Goal: Transaction & Acquisition: Book appointment/travel/reservation

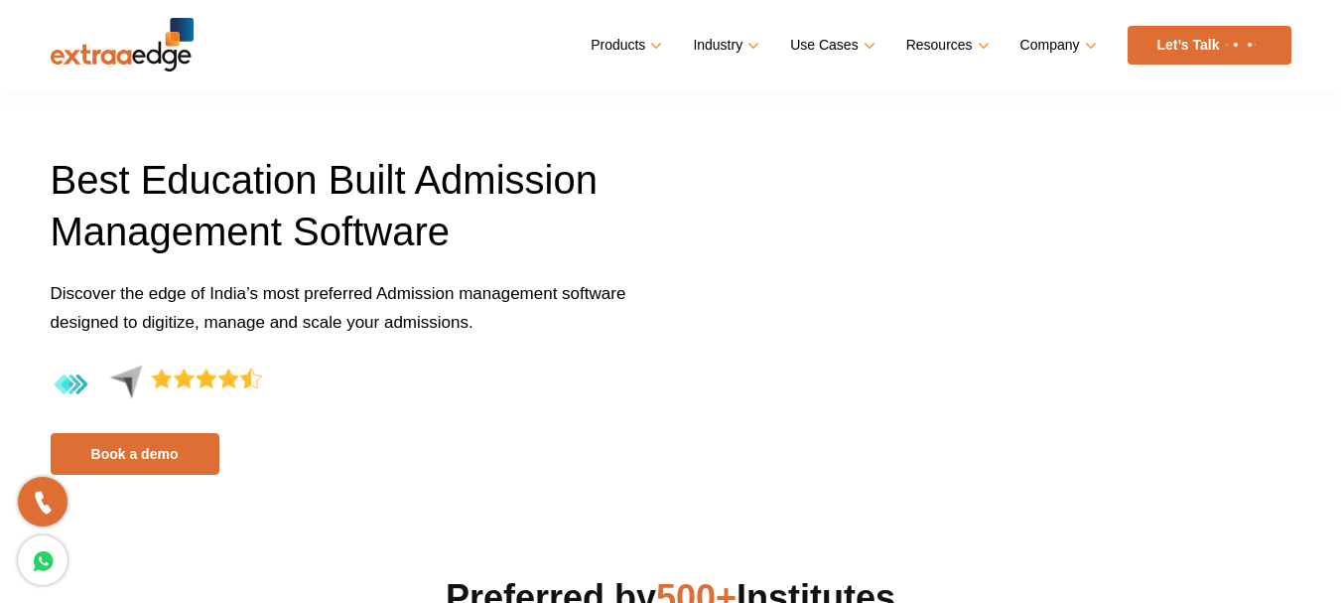
click at [614, 51] on link "Products" at bounding box center [625, 45] width 68 height 29
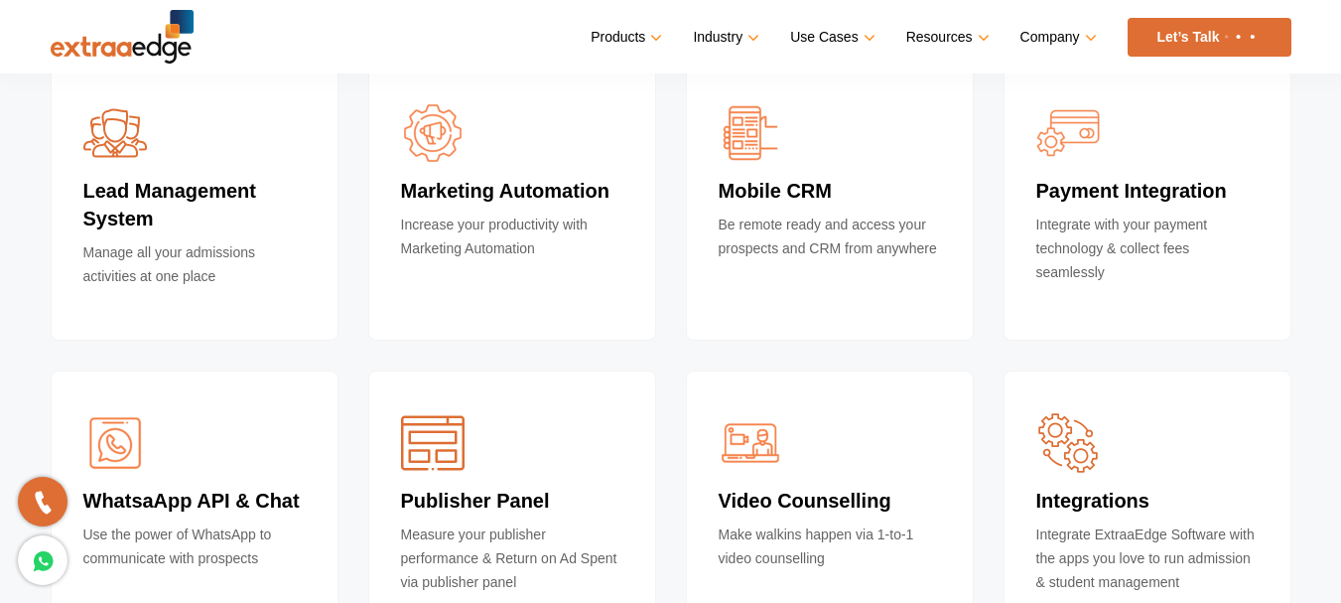
scroll to position [6087, 0]
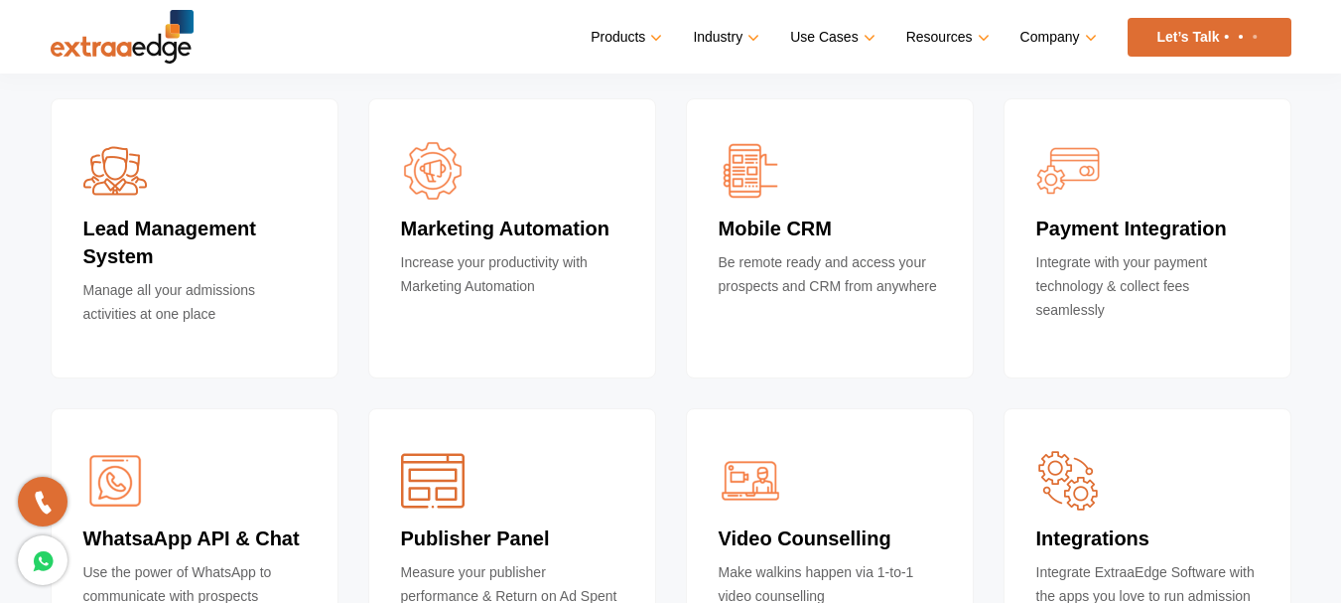
click at [145, 248] on h4 "Lead Management System" at bounding box center [194, 246] width 222 height 64
click at [209, 178] on div "Lead Management System Manage all your admissions activities at one place" at bounding box center [195, 238] width 288 height 280
click at [209, 182] on div "Lead Management System Manage all your admissions activities at one place" at bounding box center [195, 238] width 288 height 280
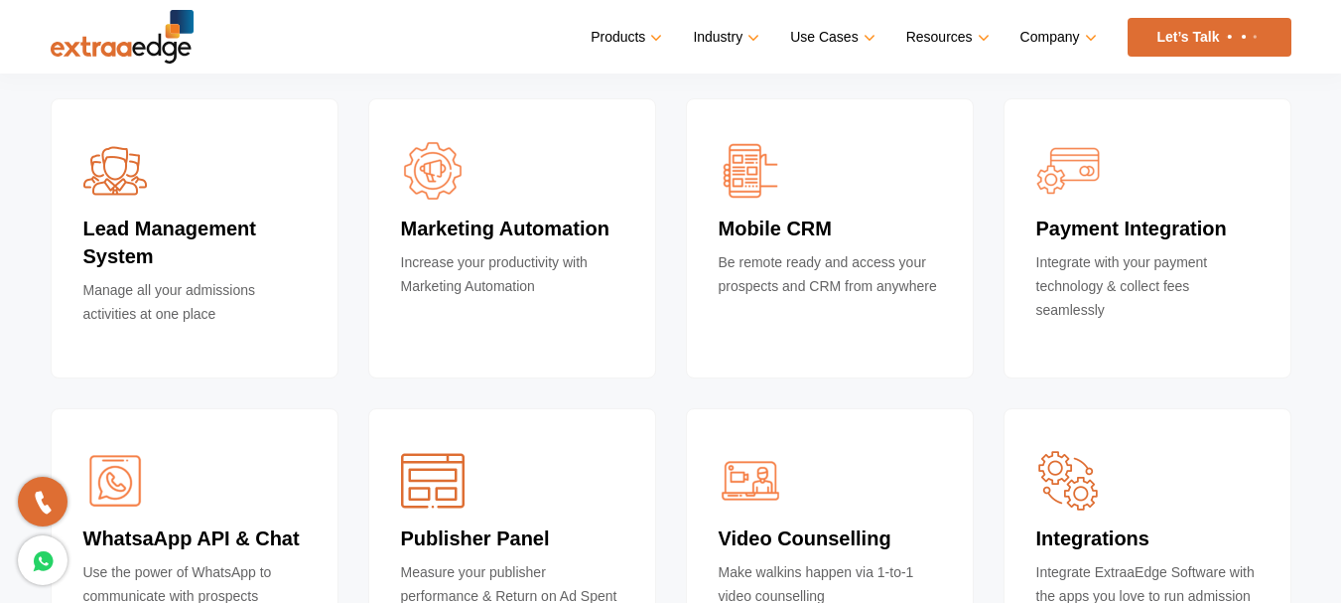
click at [242, 273] on h4 "Lead Management System" at bounding box center [194, 246] width 222 height 64
drag, startPoint x: 211, startPoint y: 281, endPoint x: 186, endPoint y: 293, distance: 28.4
click at [186, 293] on p "Manage all your admissions activities at one place" at bounding box center [194, 308] width 222 height 60
click at [259, 251] on h4 "Lead Management System" at bounding box center [194, 246] width 222 height 64
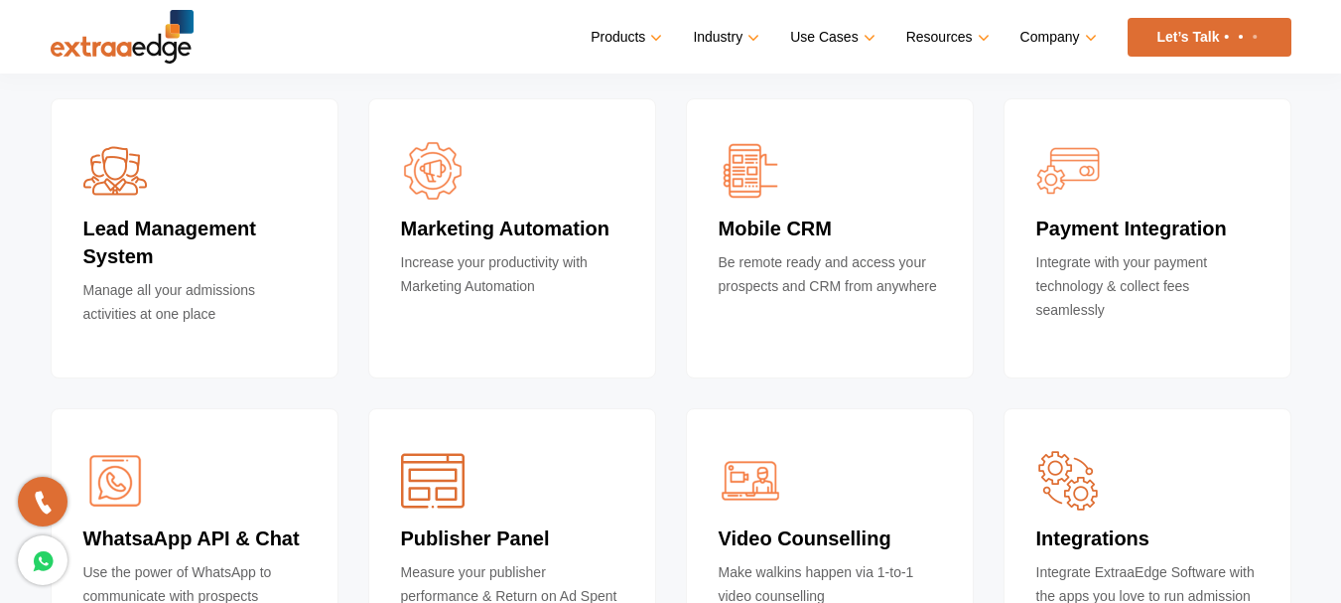
click at [550, 216] on h4 "Marketing Automation" at bounding box center [512, 232] width 222 height 36
click at [873, 228] on h4 "Mobile CRM" at bounding box center [830, 232] width 222 height 36
click at [1150, 230] on h4 "Payment Integration" at bounding box center [1148, 232] width 222 height 36
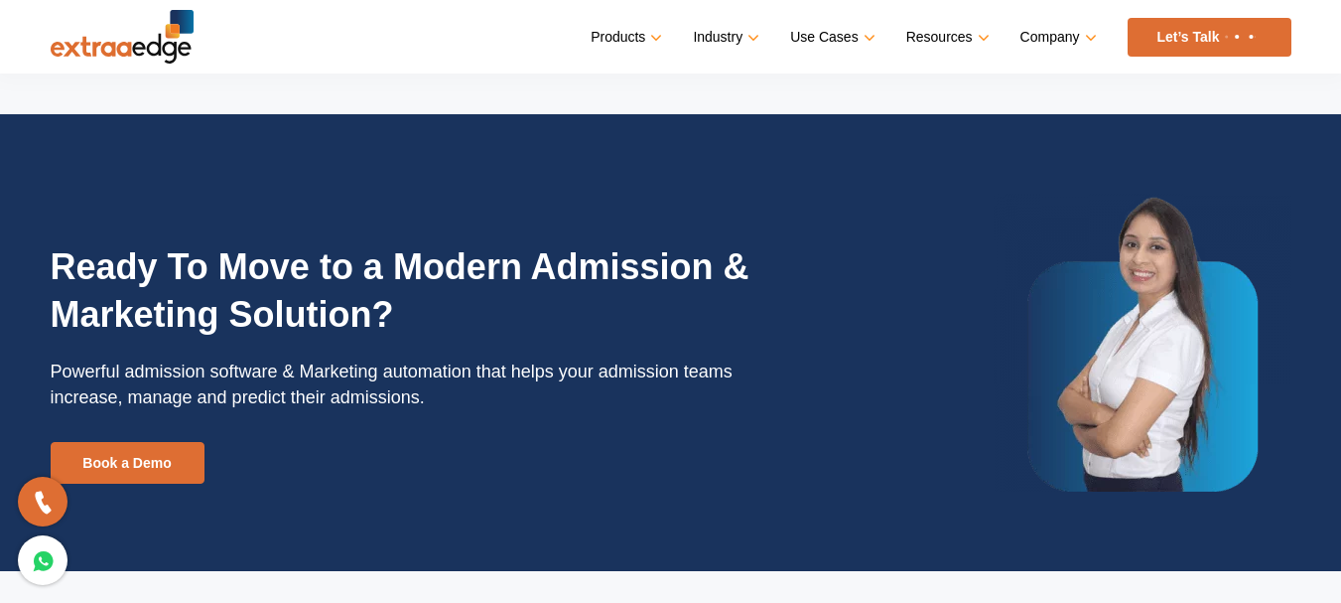
scroll to position [6804, 0]
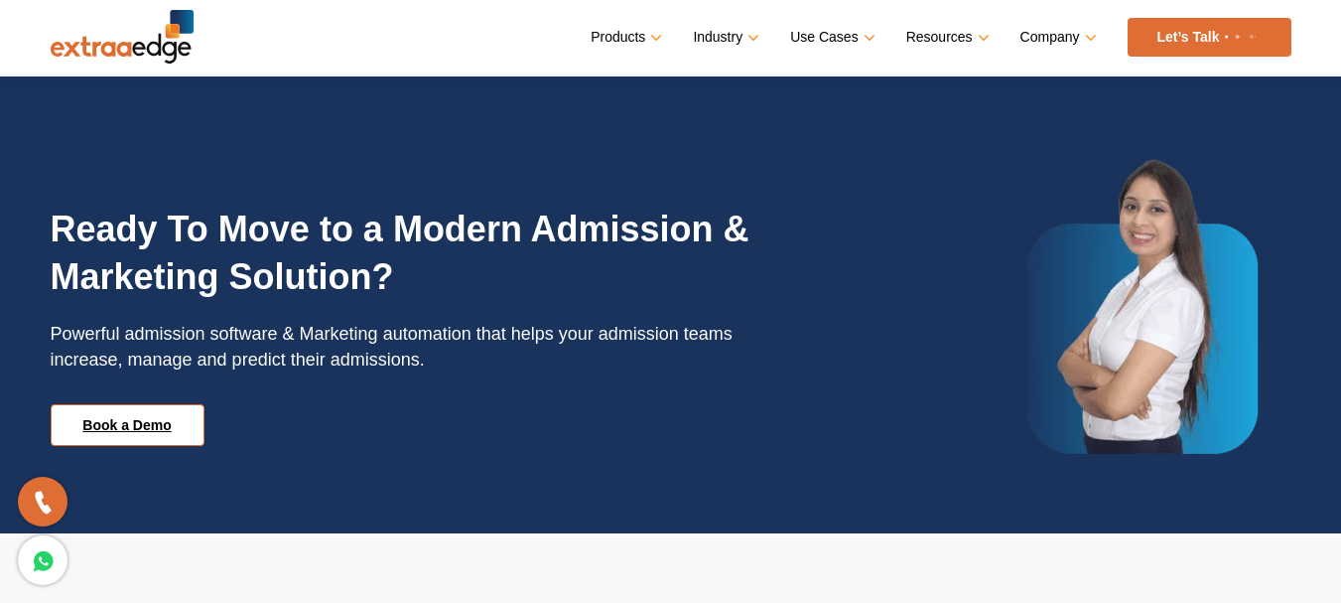
click at [153, 425] on link "Book a Demo" at bounding box center [128, 425] width 154 height 42
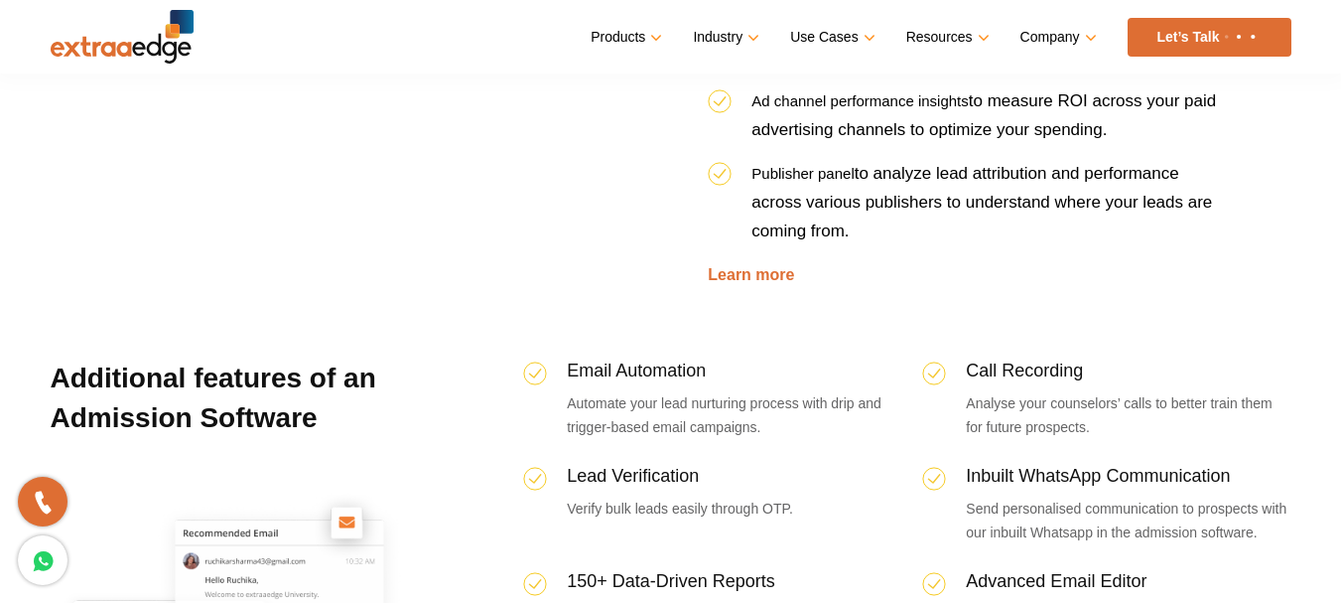
scroll to position [3951, 0]
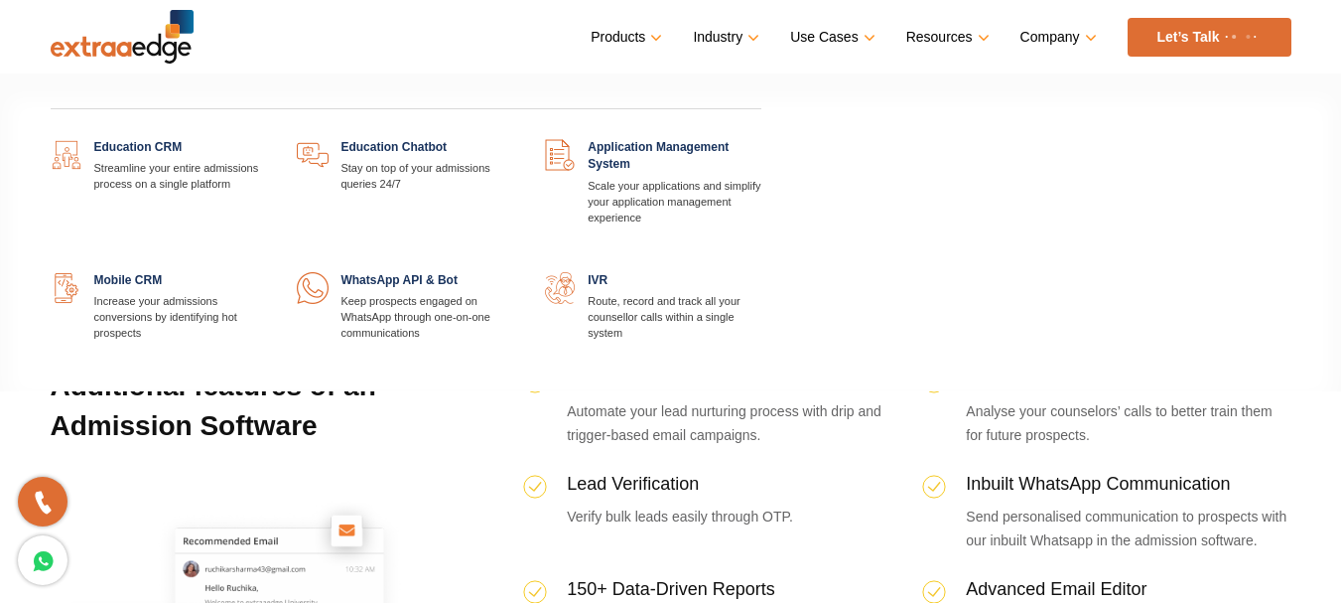
click at [632, 42] on link "Products" at bounding box center [625, 37] width 68 height 29
click at [656, 39] on link "Products" at bounding box center [625, 37] width 68 height 29
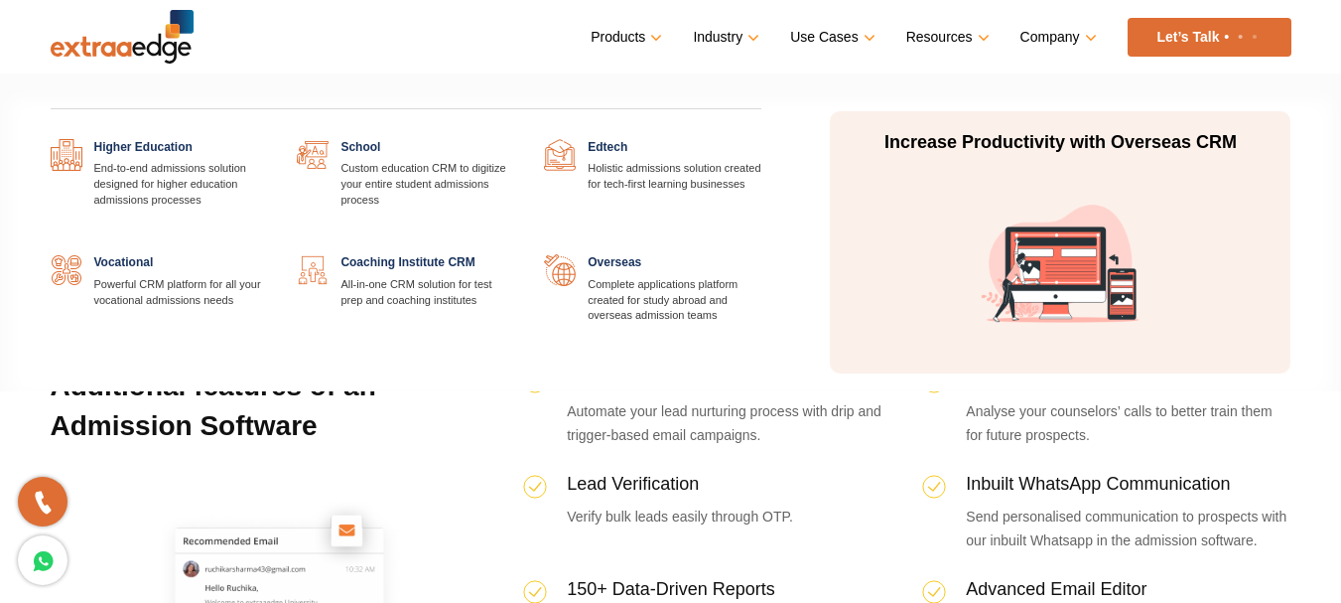
click at [748, 37] on link "Industry" at bounding box center [724, 37] width 63 height 29
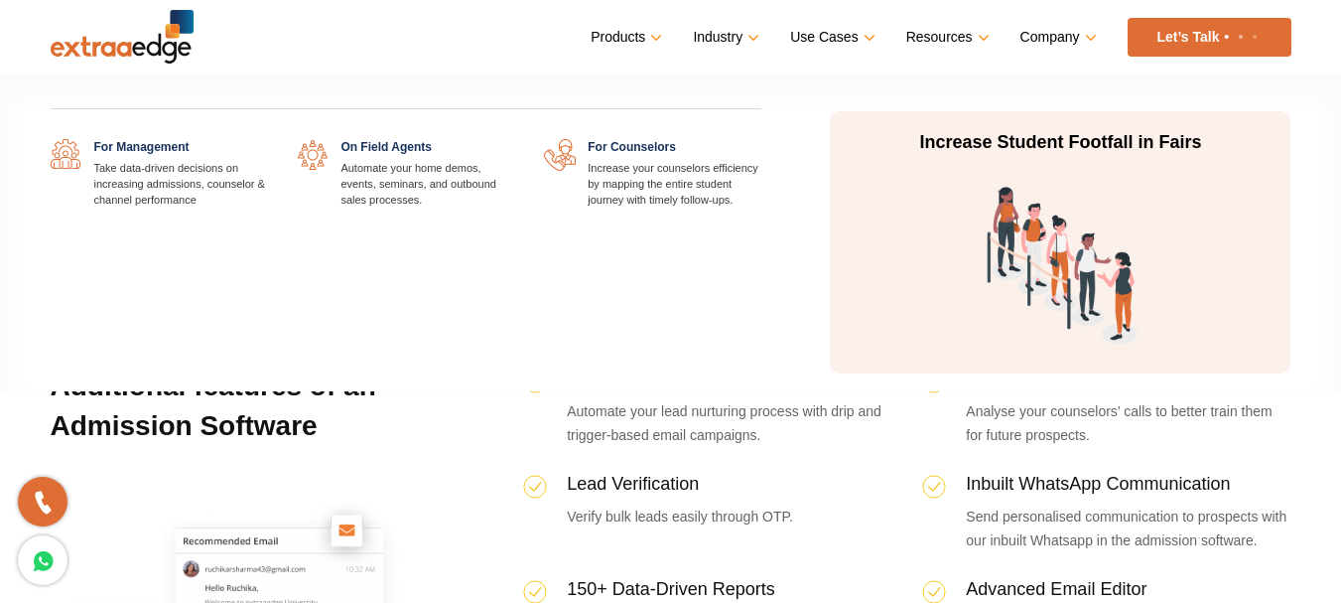
click at [850, 37] on link "Use Cases" at bounding box center [830, 37] width 80 height 29
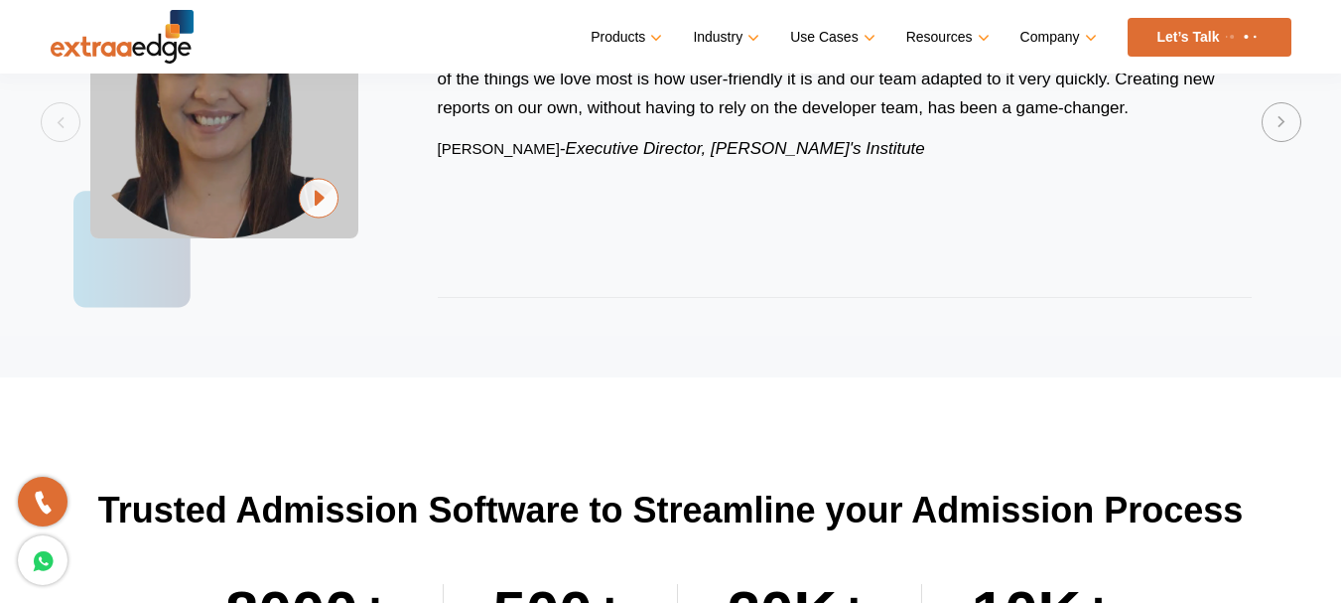
scroll to position [5219, 0]
